Goal: Use online tool/utility: Utilize a website feature to perform a specific function

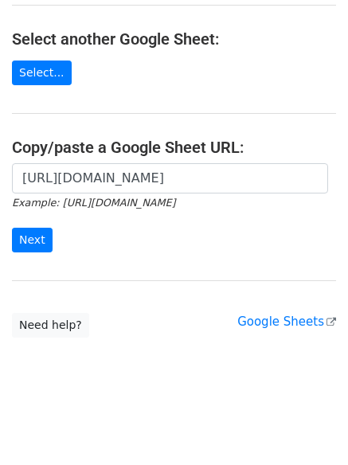
scroll to position [0, 349]
type input "[URL][DOMAIN_NAME]"
click at [27, 245] on input "Next" at bounding box center [32, 240] width 41 height 25
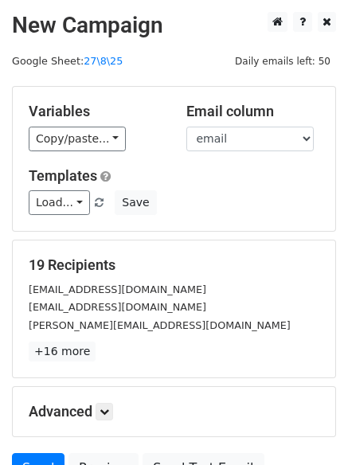
click at [83, 124] on div "Variables Copy/paste... {{email}} {{name}}" at bounding box center [96, 127] width 158 height 49
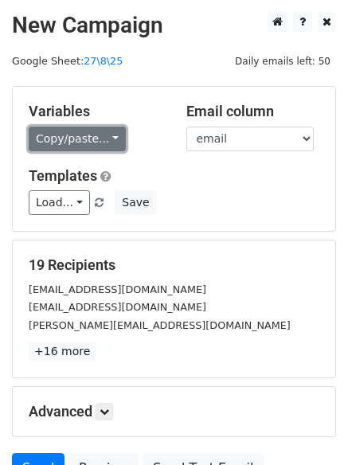
click at [81, 132] on link "Copy/paste..." at bounding box center [77, 139] width 97 height 25
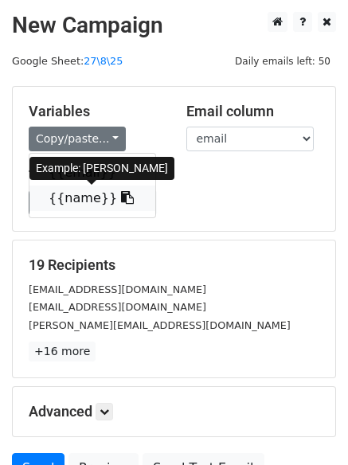
click at [73, 198] on link "{{name}}" at bounding box center [92, 198] width 126 height 25
